Goal: Task Accomplishment & Management: Manage account settings

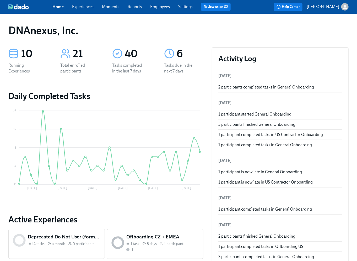
click at [91, 7] on link "Experiences" at bounding box center [83, 6] width 22 height 5
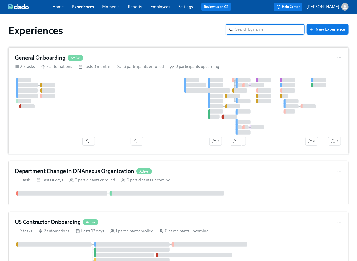
click at [91, 117] on div at bounding box center [171, 106] width 312 height 57
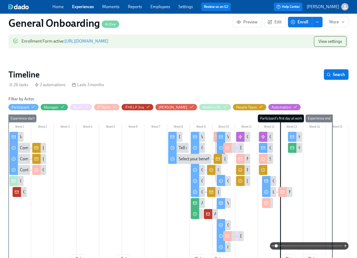
scroll to position [116, 0]
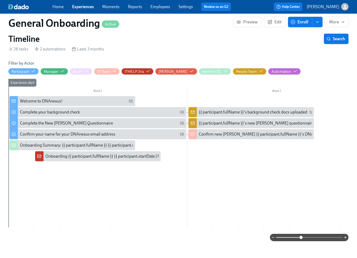
drag, startPoint x: 277, startPoint y: 237, endPoint x: 301, endPoint y: 235, distance: 23.4
click at [301, 236] on span at bounding box center [301, 237] width 3 height 3
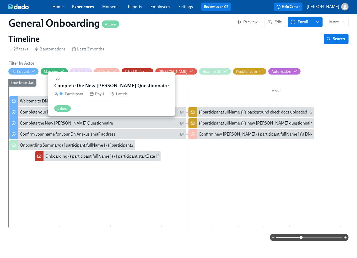
click at [94, 124] on div "Complete the New Joiner Questionnaire" at bounding box center [102, 123] width 164 height 6
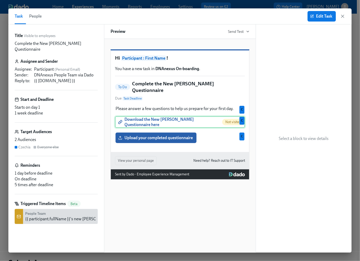
click at [140, 124] on div "Download the New Joiner Questionnaire here Not visited C" at bounding box center [180, 122] width 130 height 12
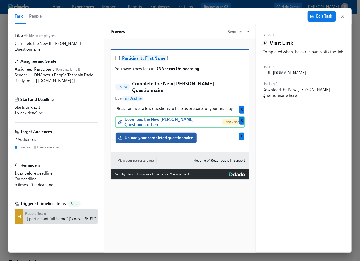
drag, startPoint x: 329, startPoint y: 85, endPoint x: 261, endPoint y: 73, distance: 68.8
click at [261, 73] on div "Back Visit Link Completed when the participant visits the link. Link URL https:…" at bounding box center [304, 138] width 96 height 228
copy div "https://storage.googleapis.com/emplex-customer-docs/DNAnexus/PQ_DNA_2025.xlsx"
click at [344, 15] on icon "button" at bounding box center [343, 16] width 3 height 3
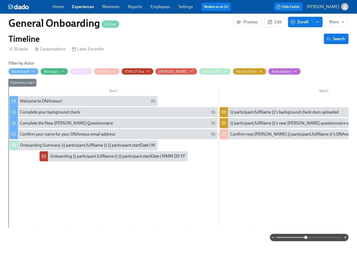
drag, startPoint x: 303, startPoint y: 239, endPoint x: 306, endPoint y: 238, distance: 3.2
click at [306, 238] on span at bounding box center [306, 237] width 3 height 3
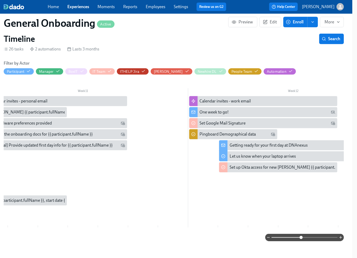
scroll to position [0, 2132]
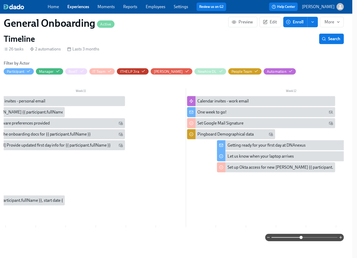
click at [211, 114] on div "One week to go!" at bounding box center [212, 112] width 29 height 6
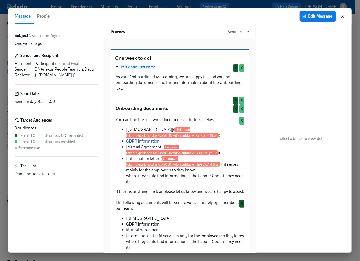
click at [343, 16] on icon "button" at bounding box center [343, 16] width 3 height 3
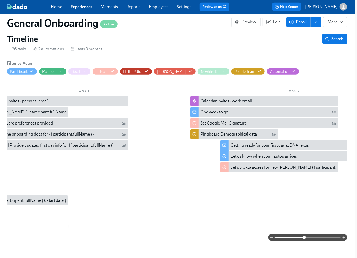
click at [240, 145] on div "Getting ready for your first day at DNAnexus" at bounding box center [270, 145] width 78 height 6
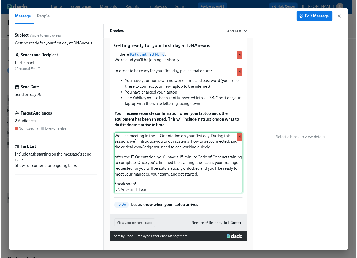
scroll to position [19, 0]
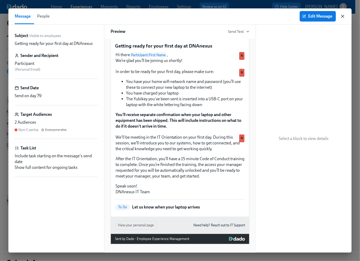
click at [343, 16] on icon "button" at bounding box center [343, 16] width 3 height 3
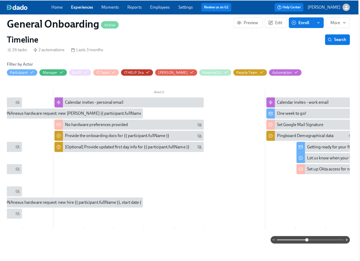
scroll to position [0, 2058]
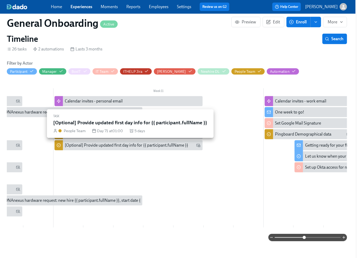
click at [110, 146] on div "[Optional] Provide updated first day info for {{ participant.fullName }}" at bounding box center [127, 145] width 124 height 6
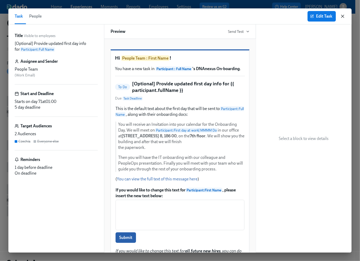
click at [345, 15] on icon "button" at bounding box center [342, 16] width 5 height 5
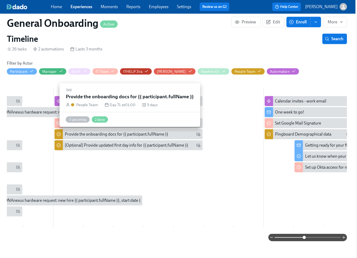
click at [107, 135] on div "Provide the onboarding docs for {{ participant.fullName }}" at bounding box center [117, 134] width 104 height 6
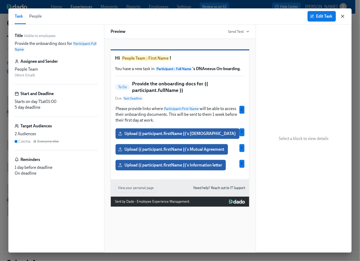
click at [344, 16] on icon "button" at bounding box center [342, 16] width 5 height 5
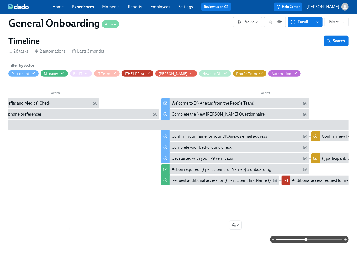
scroll to position [0, 1532]
click at [219, 102] on div "Welcome to DNAnexus from the People Team!" at bounding box center [213, 103] width 83 height 6
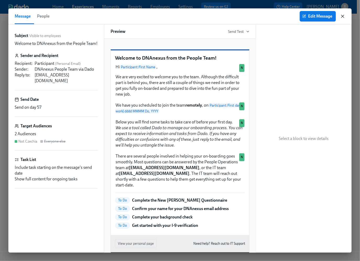
click at [345, 15] on icon "button" at bounding box center [342, 16] width 5 height 5
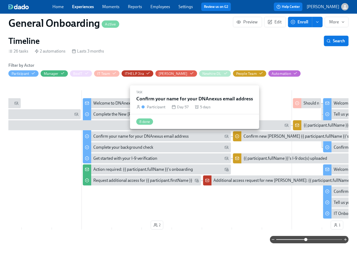
scroll to position [114, 5]
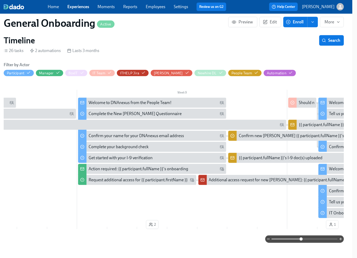
click at [77, 8] on link "Experiences" at bounding box center [78, 6] width 22 height 5
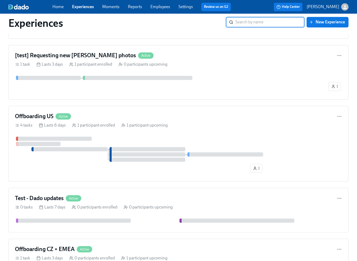
scroll to position [602, 0]
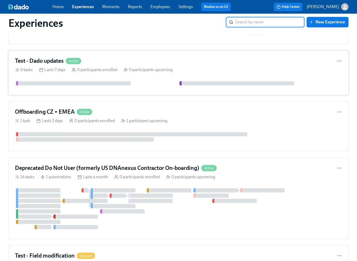
click at [146, 81] on div at bounding box center [178, 83] width 327 height 4
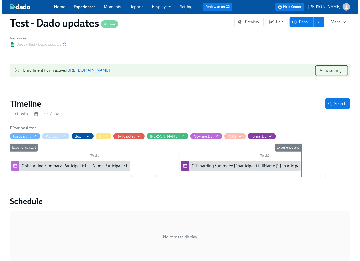
scroll to position [48, 0]
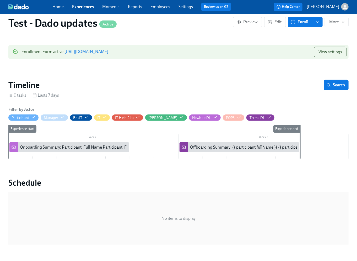
click at [62, 149] on div "Onboarding Summary: Participant: Full Name Participant: First day at work | MMM…" at bounding box center [102, 147] width 164 height 6
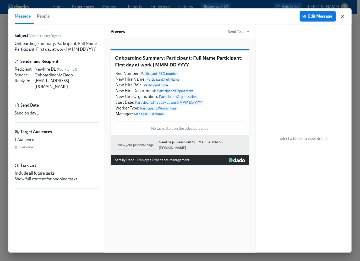
click at [344, 16] on icon "button" at bounding box center [342, 16] width 5 height 5
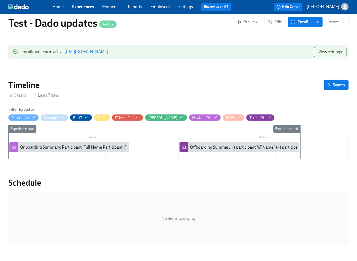
click at [81, 148] on div "Onboarding Summary: Participant: Full Name Participant: First day at work | MMM…" at bounding box center [102, 147] width 164 height 6
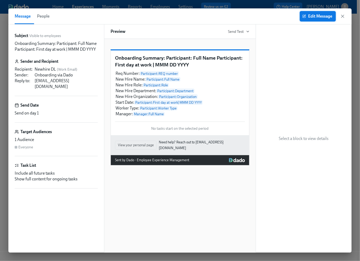
click at [317, 19] on button "Edit Message" at bounding box center [318, 16] width 36 height 10
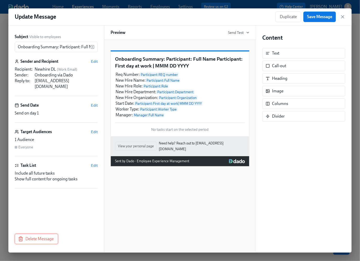
click at [44, 237] on span "Delete Message" at bounding box center [36, 238] width 35 height 5
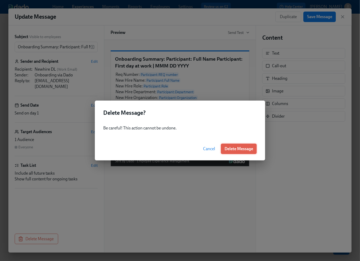
click at [234, 152] on button "Delete Message" at bounding box center [239, 148] width 36 height 10
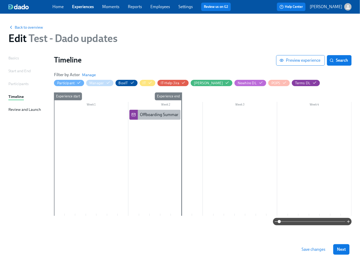
click at [156, 114] on div "Offboarding Summary: {{ participant.fullName }} {{ participant.lastDayAtWork | …" at bounding box center [227, 115] width 174 height 6
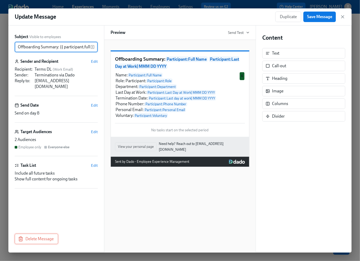
click at [47, 240] on span "Delete Message" at bounding box center [36, 238] width 35 height 5
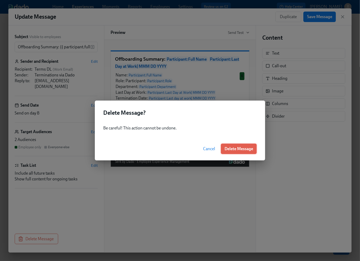
click at [231, 151] on span "Delete Message" at bounding box center [239, 148] width 29 height 5
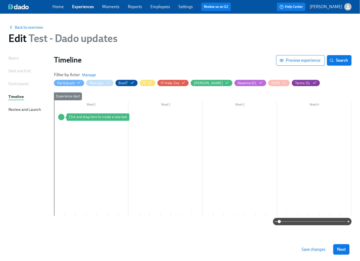
click at [82, 124] on div at bounding box center [203, 163] width 298 height 106
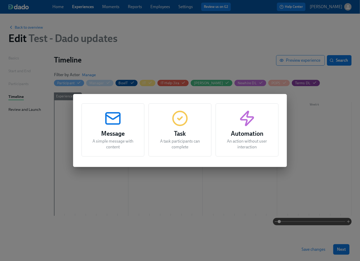
click at [186, 119] on icon "button" at bounding box center [180, 118] width 17 height 17
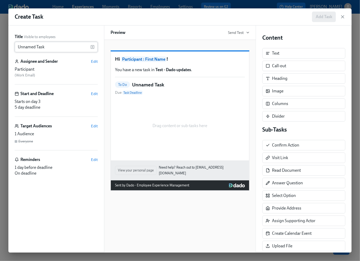
click at [52, 47] on input "Unnamed Task" at bounding box center [53, 47] width 76 height 10
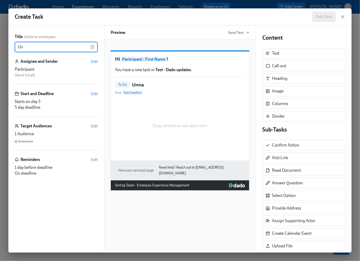
type input "U"
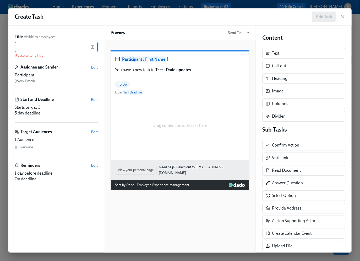
click at [45, 46] on input "text" at bounding box center [53, 47] width 76 height 10
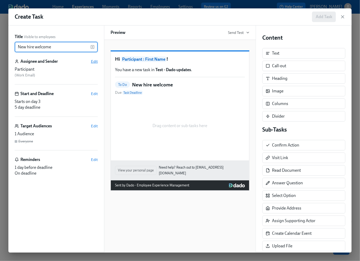
type input "New hire welcome"
click at [94, 61] on span "Edit" at bounding box center [94, 61] width 7 height 5
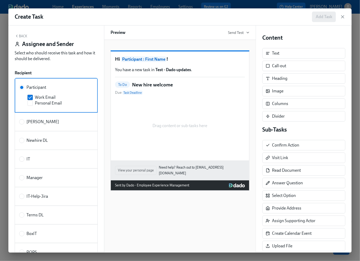
click at [19, 35] on button "Back" at bounding box center [21, 36] width 13 height 4
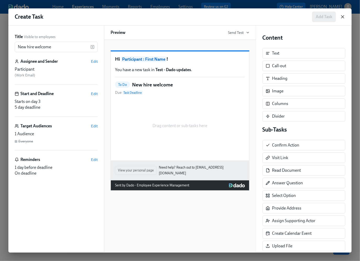
click at [344, 15] on icon "button" at bounding box center [343, 16] width 3 height 3
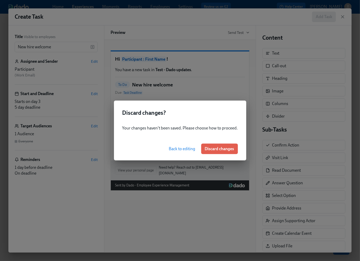
click at [184, 147] on span "Back to editing" at bounding box center [182, 148] width 26 height 5
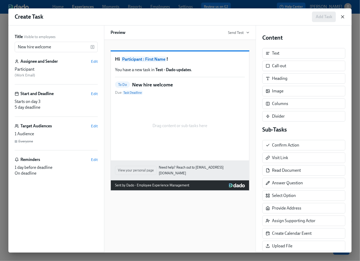
click at [343, 16] on icon "button" at bounding box center [342, 16] width 5 height 5
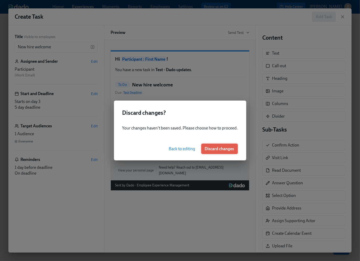
click at [225, 148] on span "Discard changes" at bounding box center [219, 148] width 29 height 5
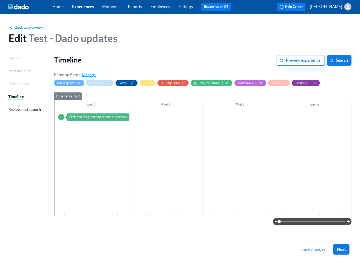
click at [90, 76] on span "Manage" at bounding box center [89, 74] width 14 height 5
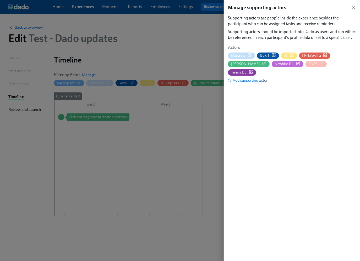
click at [259, 78] on span "Add supporting actor" at bounding box center [248, 80] width 40 height 5
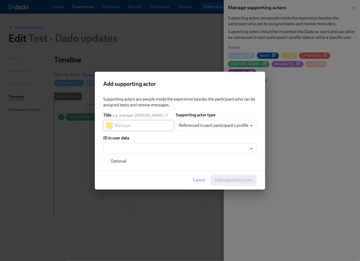
click at [145, 124] on input "text" at bounding box center [144, 125] width 59 height 10
type input "t"
type input "[PERSON_NAME]"
click at [219, 126] on body "Home Experiences Moments Reports Employees Settings Review us on G2 Help Center…" at bounding box center [180, 130] width 360 height 261
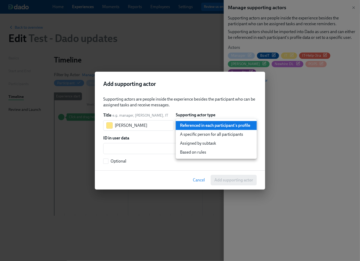
click at [210, 134] on li "A specific person for all participants" at bounding box center [216, 134] width 81 height 9
type input "staticUser"
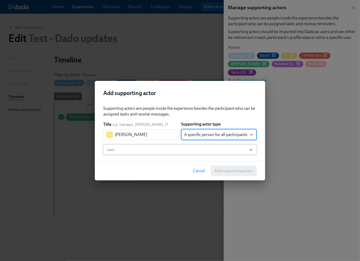
click at [155, 146] on input "User" at bounding box center [175, 149] width 139 height 10
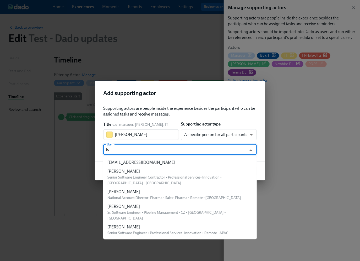
type input "t"
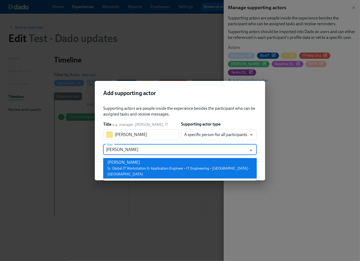
click at [164, 164] on div "Tomáš Sikora" at bounding box center [180, 162] width 145 height 6
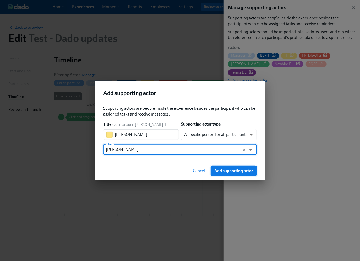
type input "Tomáš Sikora"
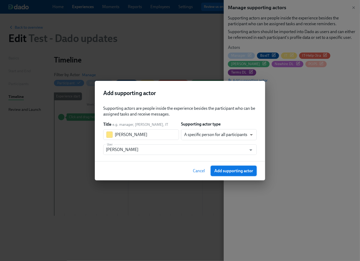
click at [237, 171] on span "Add supporting actor" at bounding box center [234, 170] width 39 height 5
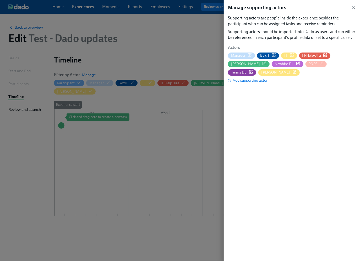
click at [291, 70] on span "[PERSON_NAME]" at bounding box center [276, 72] width 29 height 5
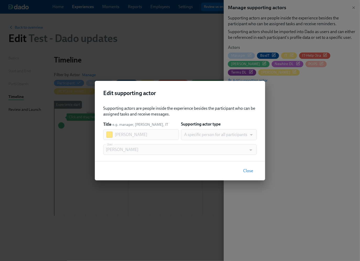
click at [111, 135] on div at bounding box center [110, 134] width 6 height 6
click at [112, 134] on div at bounding box center [110, 134] width 6 height 6
click at [254, 171] on button "Close" at bounding box center [248, 171] width 17 height 10
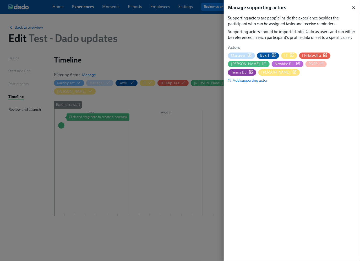
click at [355, 8] on icon "button" at bounding box center [354, 8] width 4 height 4
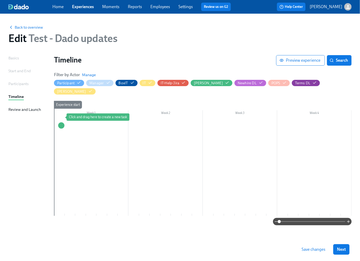
click at [82, 118] on div at bounding box center [203, 167] width 298 height 98
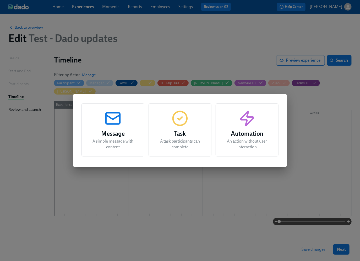
click at [180, 123] on icon "button" at bounding box center [180, 118] width 17 height 17
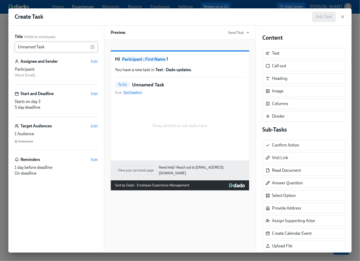
click at [57, 47] on input "Unnamed Task" at bounding box center [53, 47] width 76 height 10
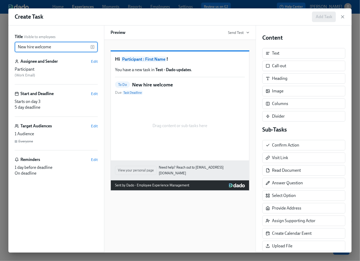
type input "New hire welcome"
click at [143, 95] on div "To Do New hire welcome Due Task Deadline" at bounding box center [180, 88] width 130 height 14
click at [137, 95] on span "Task Deadline" at bounding box center [133, 93] width 20 height 4
click at [94, 61] on span "Edit" at bounding box center [94, 61] width 7 height 5
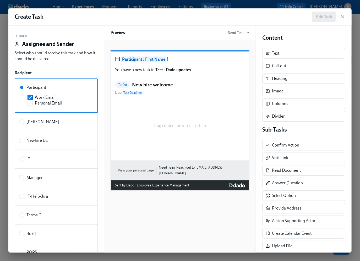
scroll to position [80, 0]
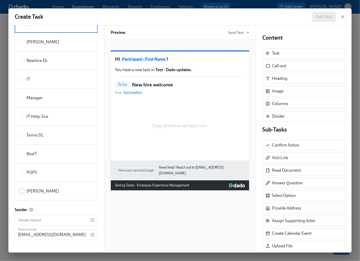
click at [22, 190] on input "[PERSON_NAME]" at bounding box center [21, 191] width 5 height 5
radio input "true"
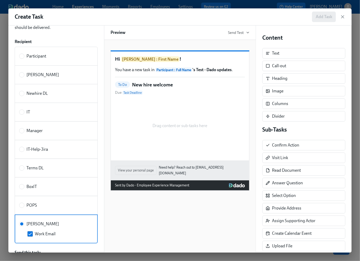
scroll to position [0, 0]
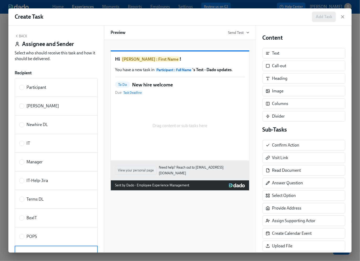
click at [20, 36] on button "Back" at bounding box center [21, 36] width 13 height 4
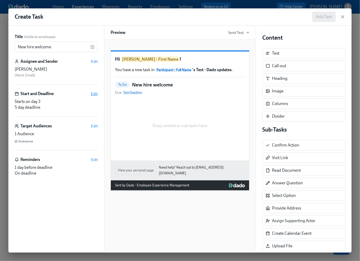
click at [94, 94] on span "Edit" at bounding box center [94, 93] width 7 height 5
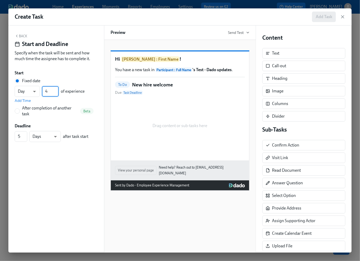
click at [57, 90] on input "4" at bounding box center [50, 91] width 17 height 10
click at [57, 90] on input "5" at bounding box center [50, 91] width 17 height 10
click at [57, 93] on input "4" at bounding box center [50, 91] width 17 height 10
click at [57, 93] on input "3" at bounding box center [50, 91] width 17 height 10
click at [57, 93] on input "2" at bounding box center [50, 91] width 17 height 10
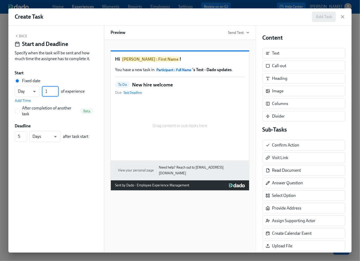
type input "1"
click at [57, 93] on input "1" at bounding box center [50, 91] width 17 height 10
click at [22, 36] on button "Back" at bounding box center [21, 36] width 13 height 4
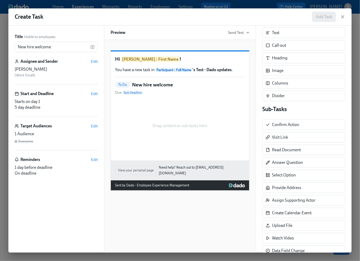
scroll to position [35, 0]
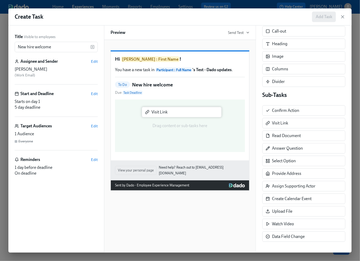
drag, startPoint x: 283, startPoint y: 123, endPoint x: 156, endPoint y: 116, distance: 127.4
click at [156, 116] on div "Title Visible to employees New hire welcome ​ Assignee and Sender Edit Tomas ( …" at bounding box center [180, 138] width 344 height 227
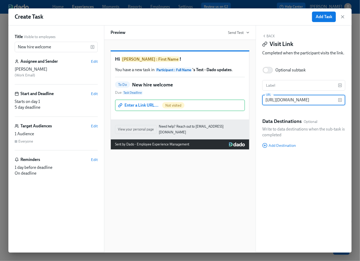
scroll to position [0, 119]
type input "https://docs.google.com/forms/d/1LWdkxS7PfYeei97e4niOHi8x5RsN3fN2f3jPXIn3lpQ/ed…"
click at [279, 86] on input "text" at bounding box center [301, 85] width 76 height 10
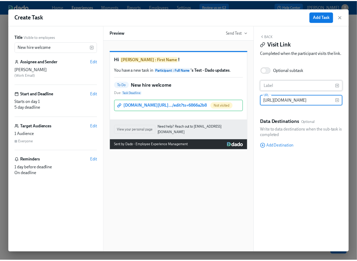
scroll to position [0, 0]
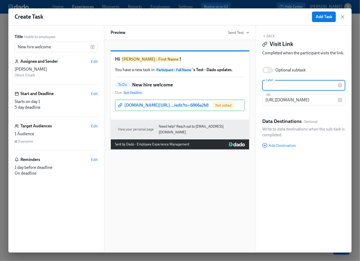
click at [279, 86] on input "text" at bounding box center [301, 85] width 76 height 10
type input "W"
click at [281, 86] on input "Questionaire" at bounding box center [301, 85] width 76 height 10
type input "Questionnaire"
click at [269, 35] on button "Back" at bounding box center [269, 36] width 13 height 4
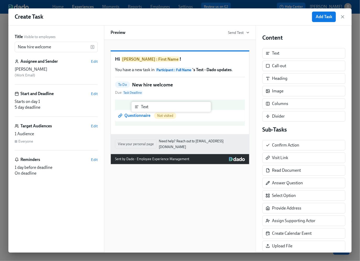
drag, startPoint x: 289, startPoint y: 54, endPoint x: 155, endPoint y: 109, distance: 144.7
click at [155, 109] on div "Title Visible to employees New hire welcome ​ Assignee and Sender Edit Tomas ( …" at bounding box center [180, 138] width 344 height 227
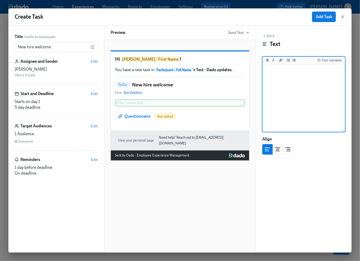
click at [296, 70] on textarea at bounding box center [304, 98] width 81 height 66
click at [332, 60] on div "Text Variable" at bounding box center [332, 60] width 20 height 4
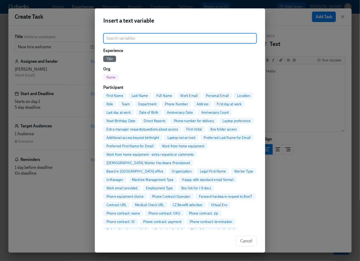
click at [119, 95] on span "First Name" at bounding box center [114, 96] width 23 height 4
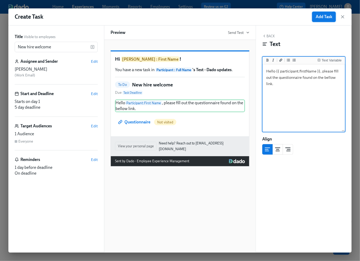
type textarea "Hello {{ participant.firstName }}, please fill out the questionnaire found on t…"
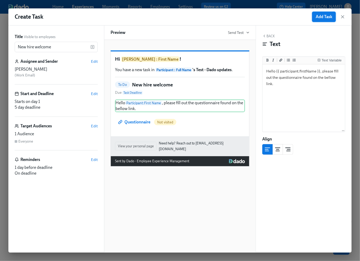
click at [325, 18] on span "Add Task" at bounding box center [324, 16] width 17 height 5
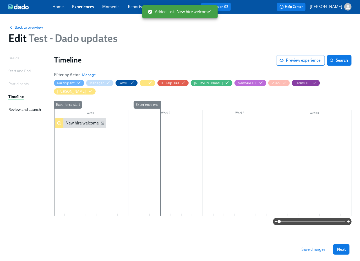
click at [309, 249] on span "Save changes" at bounding box center [314, 249] width 24 height 5
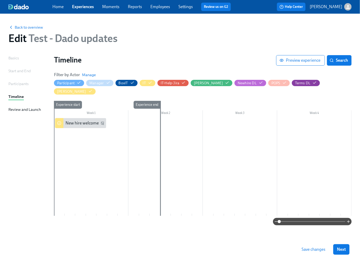
click at [313, 252] on span "Save changes" at bounding box center [314, 249] width 24 height 5
click at [32, 28] on span "Back to overview" at bounding box center [25, 27] width 35 height 5
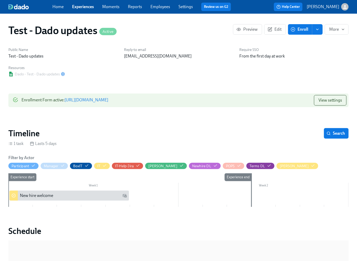
click at [100, 101] on link "https://my.dadohr.com/enrollmentForms/MeDqSpLXKFWsP347MlQLMFITIreSxa" at bounding box center [87, 99] width 44 height 5
click at [279, 30] on span "Edit" at bounding box center [275, 29] width 13 height 5
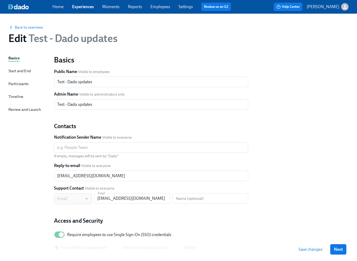
click at [17, 96] on div "Timeline" at bounding box center [15, 97] width 15 height 6
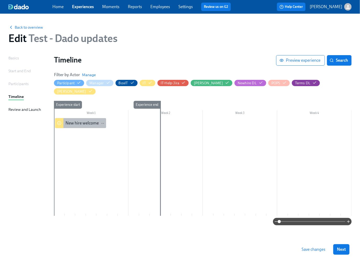
click at [88, 120] on div "New hire welcome" at bounding box center [82, 123] width 33 height 6
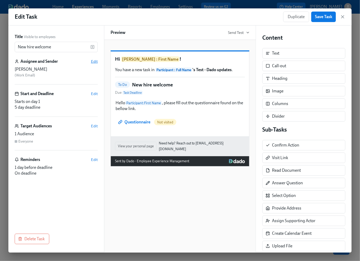
click at [94, 61] on span "Edit" at bounding box center [94, 61] width 7 height 5
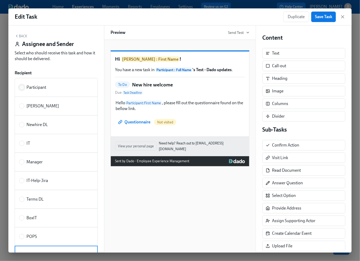
click at [22, 87] on input "Participant" at bounding box center [21, 87] width 5 height 5
radio input "true"
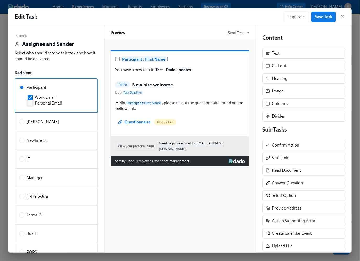
click at [52, 103] on span "Personal Email" at bounding box center [48, 103] width 27 height 6
click at [33, 103] on input "Personal Email" at bounding box center [30, 103] width 5 height 5
checkbox input "true"
click at [30, 97] on input "Work Email" at bounding box center [30, 97] width 5 height 5
click at [37, 98] on span "Work Email" at bounding box center [45, 97] width 21 height 6
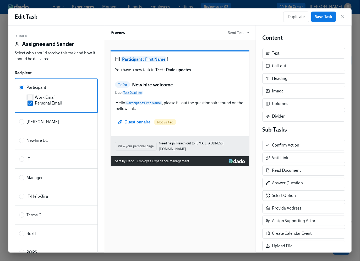
click at [33, 98] on input "Work Email" at bounding box center [30, 97] width 5 height 5
checkbox input "true"
click at [325, 18] on span "Save Task" at bounding box center [323, 16] width 17 height 5
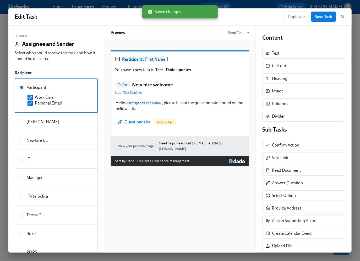
click at [345, 17] on icon "button" at bounding box center [342, 16] width 5 height 5
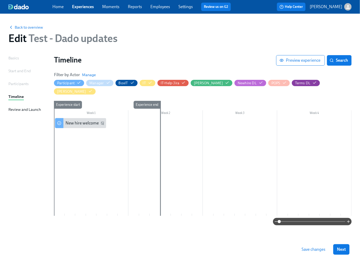
click at [165, 7] on link "Employees" at bounding box center [161, 6] width 20 height 5
click at [314, 248] on span "Save changes" at bounding box center [314, 249] width 24 height 5
click at [159, 6] on link "Employees" at bounding box center [161, 6] width 20 height 5
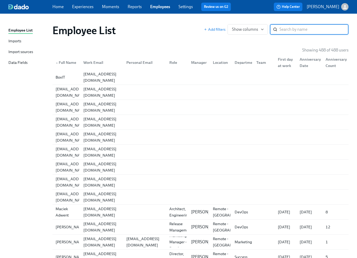
click at [288, 31] on input "search" at bounding box center [314, 29] width 69 height 10
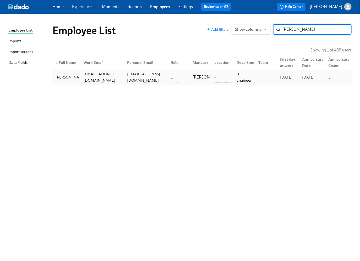
type input "sikora"
click at [111, 76] on div "[EMAIL_ADDRESS][DOMAIN_NAME]" at bounding box center [102, 77] width 41 height 13
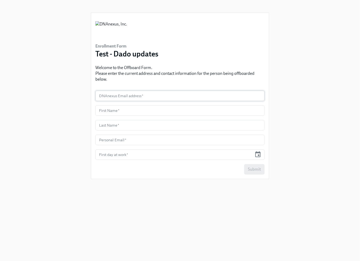
click at [152, 96] on input "text" at bounding box center [179, 96] width 169 height 10
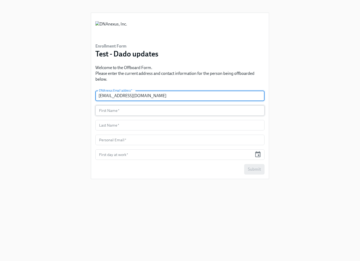
type input "[EMAIL_ADDRESS][DOMAIN_NAME]"
click at [140, 111] on input "text" at bounding box center [179, 110] width 169 height 10
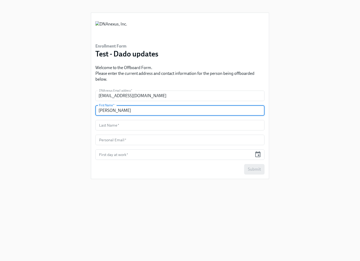
type input "[PERSON_NAME]"
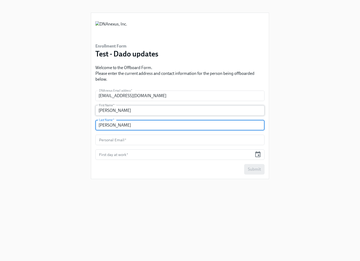
type input "[PERSON_NAME]"
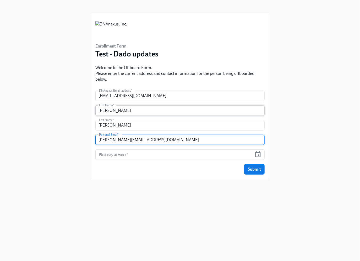
type input "[PERSON_NAME][EMAIL_ADDRESS][DOMAIN_NAME]"
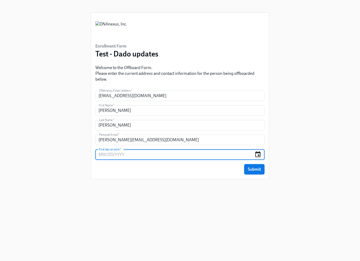
click at [258, 155] on icon "button" at bounding box center [259, 154] width 6 height 6
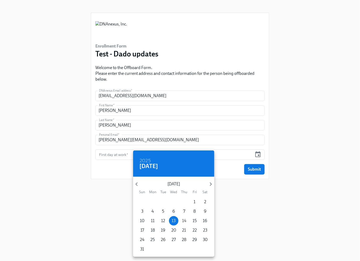
click at [185, 220] on p "14" at bounding box center [184, 221] width 4 height 6
type input "[DATE]"
click at [224, 169] on div at bounding box center [180, 130] width 360 height 261
